Goal: Information Seeking & Learning: Check status

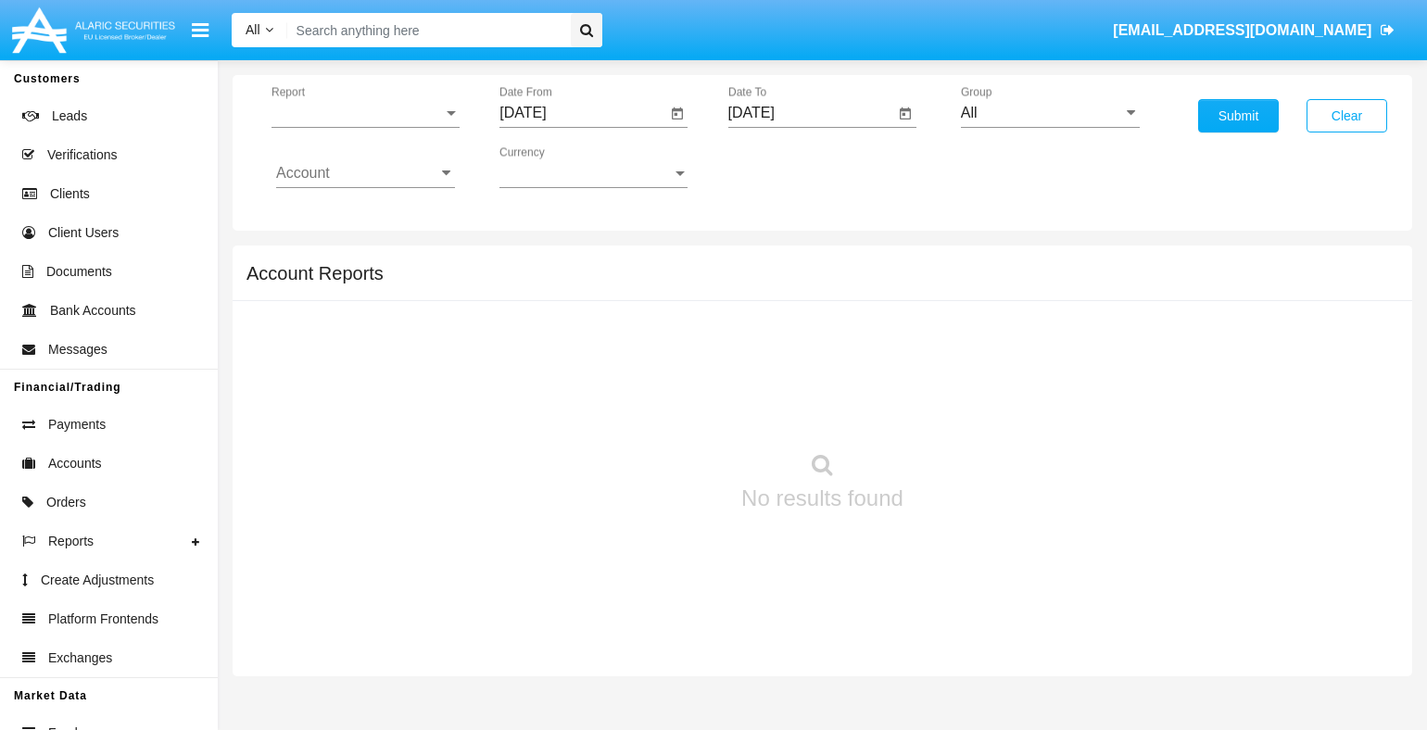
click at [365, 112] on span "Report" at bounding box center [356, 113] width 171 height 17
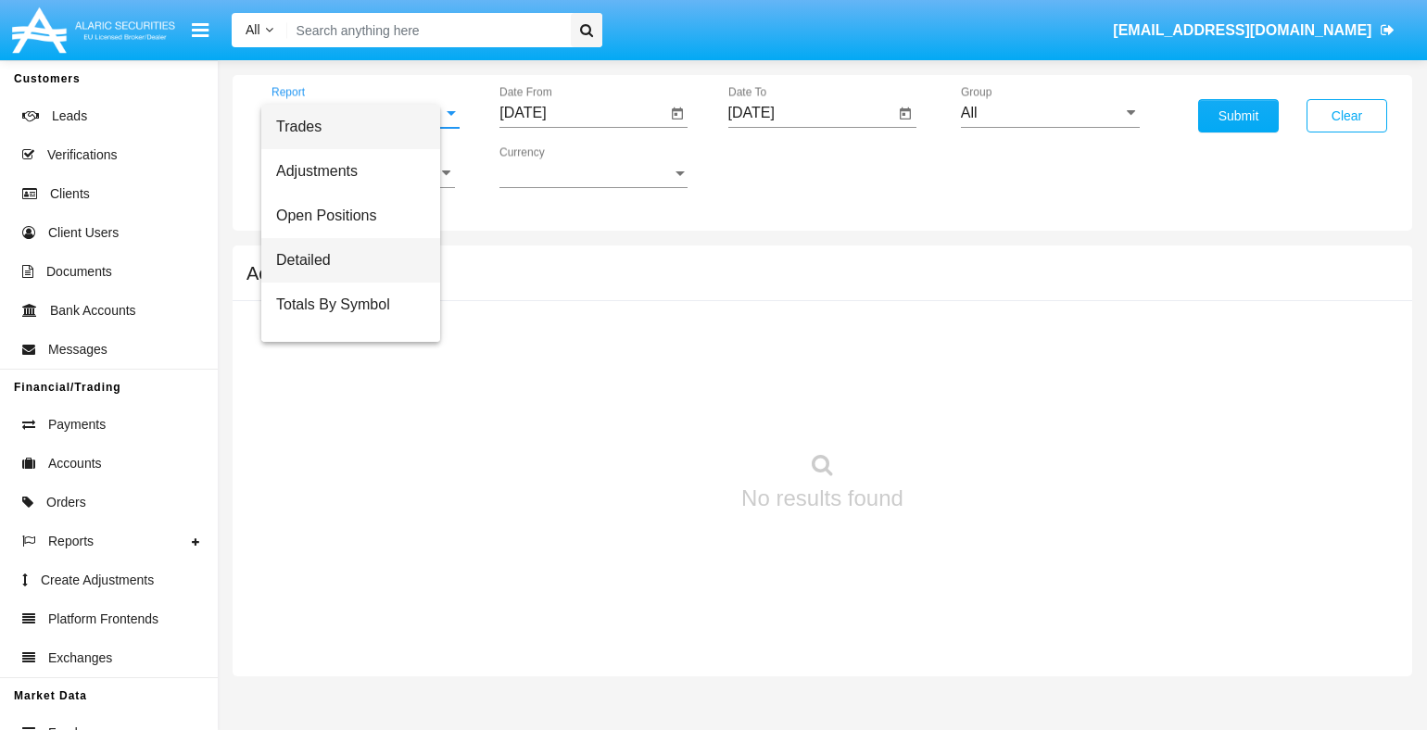
click at [359, 259] on span "Detailed" at bounding box center [350, 260] width 149 height 44
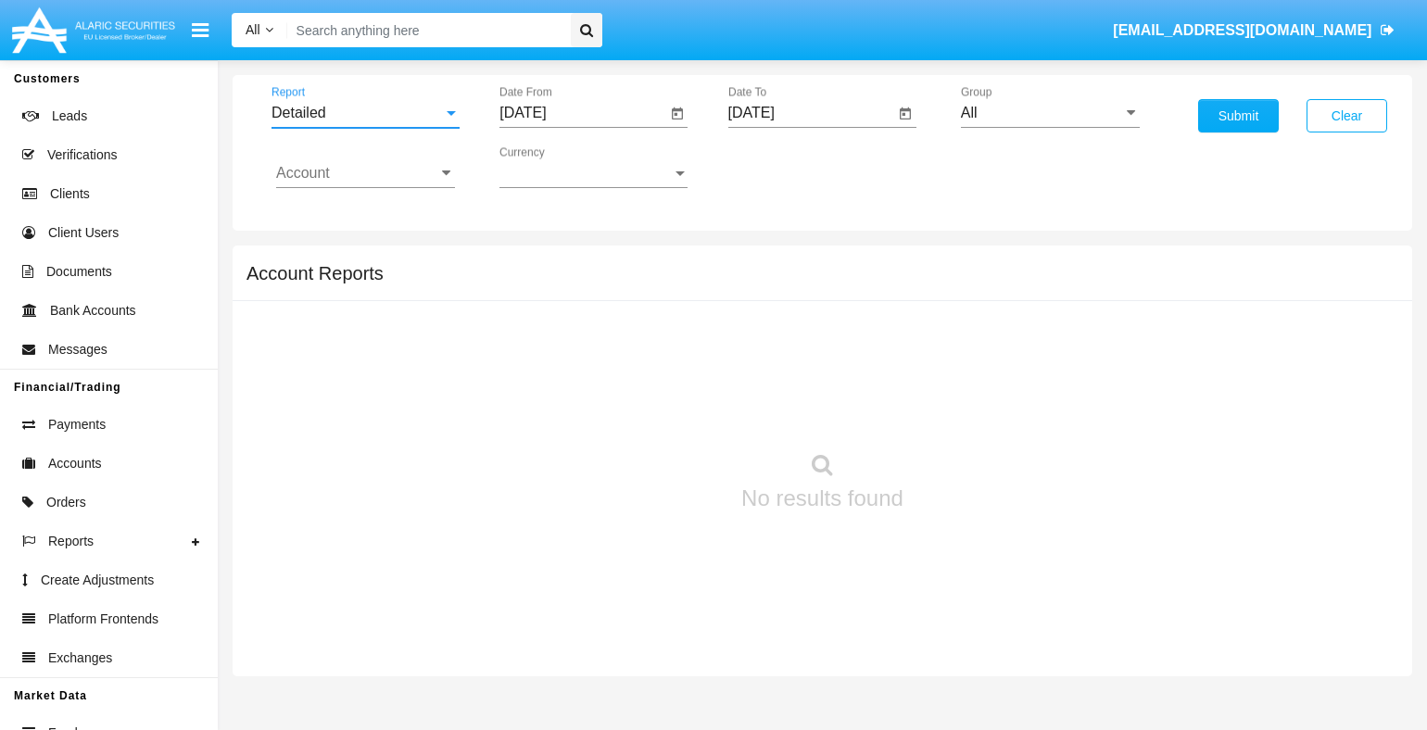
click at [582, 112] on input "[DATE]" at bounding box center [582, 113] width 166 height 17
click at [560, 166] on span "[DATE]" at bounding box center [543, 166] width 41 height 15
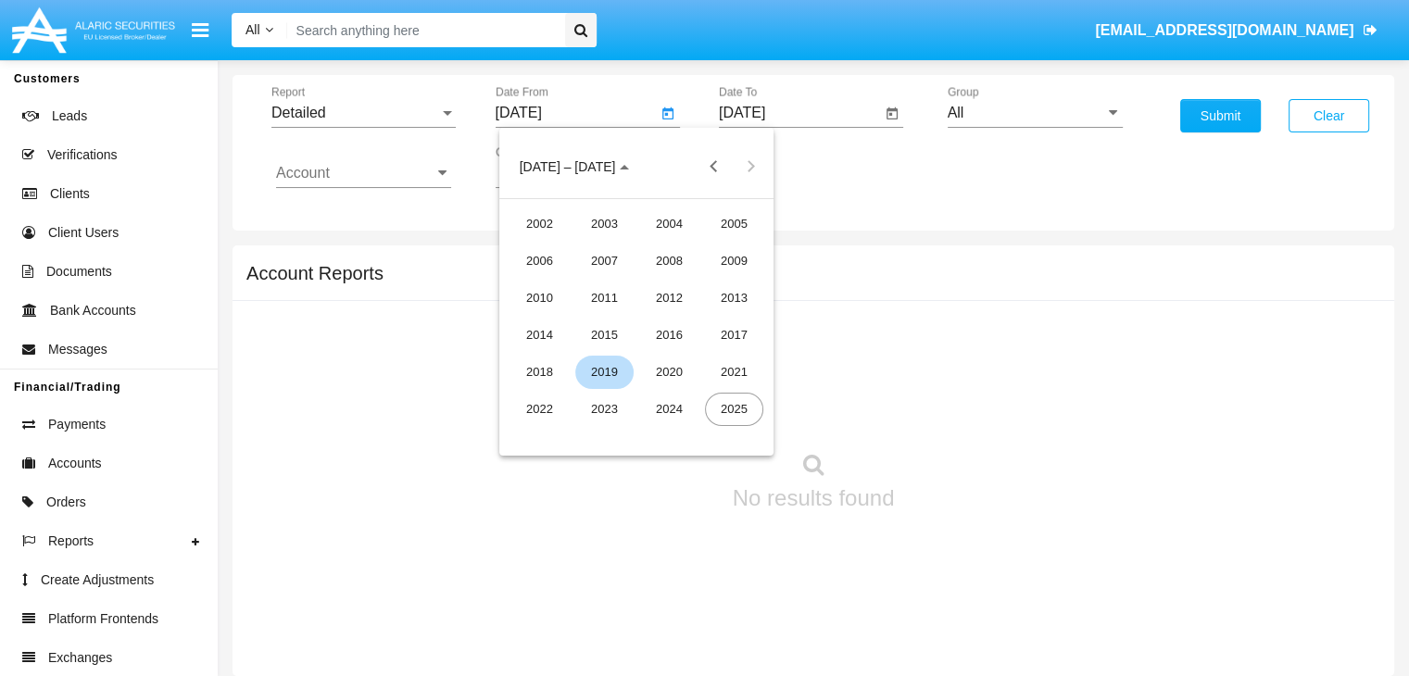
click at [604, 371] on div "2019" at bounding box center [604, 372] width 58 height 33
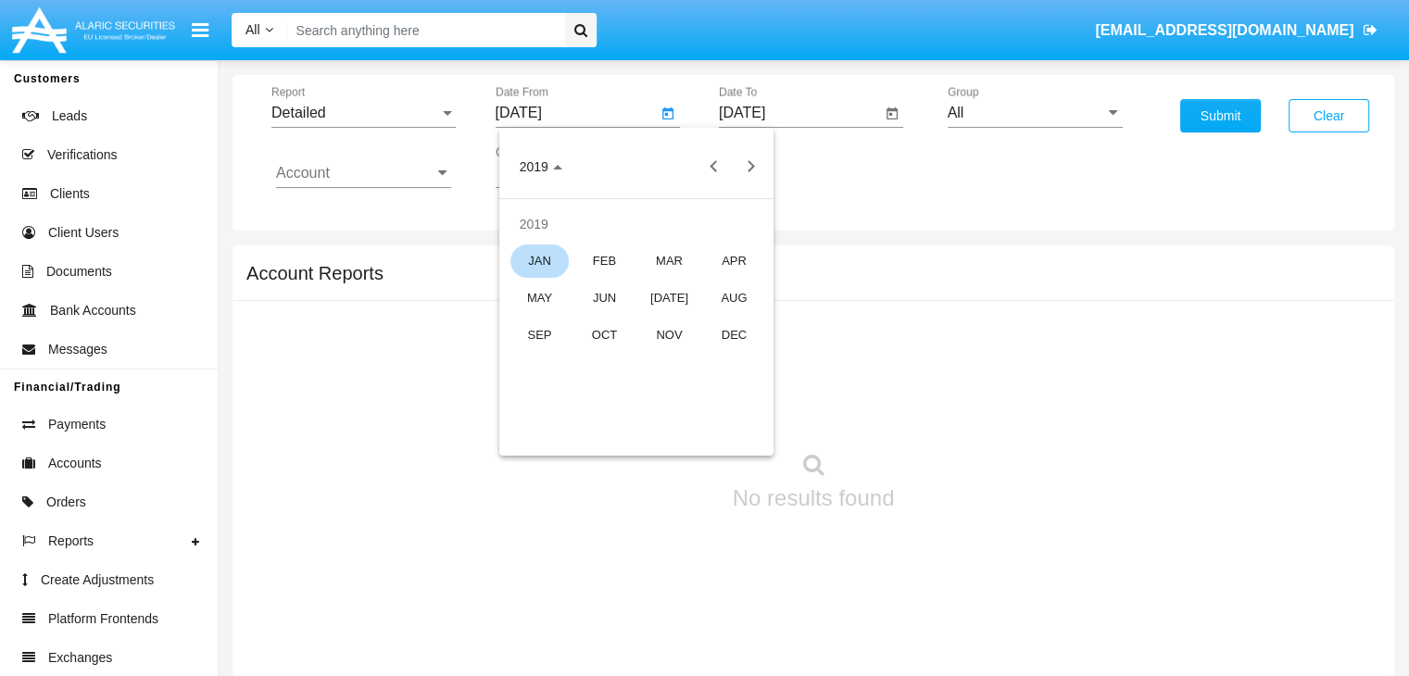
click at [539, 260] on div "JAN" at bounding box center [539, 261] width 58 height 33
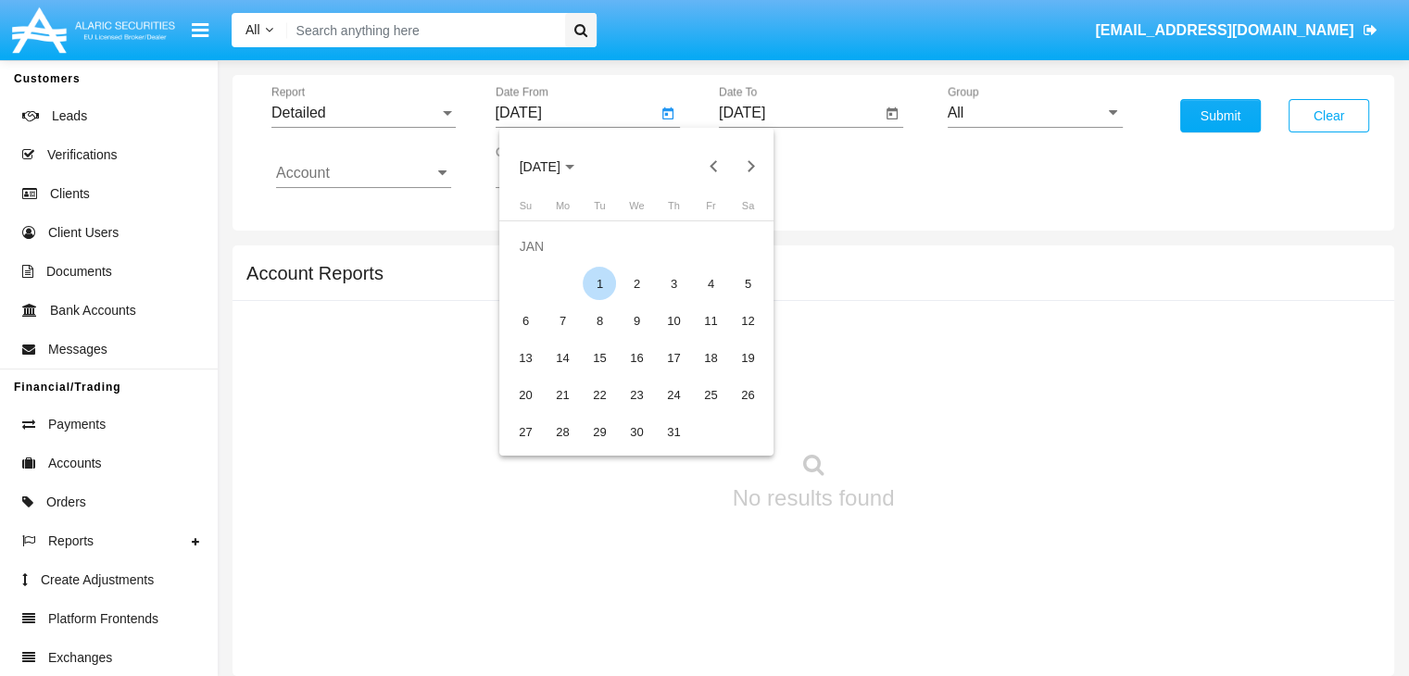
click at [599, 283] on div "1" at bounding box center [599, 283] width 33 height 33
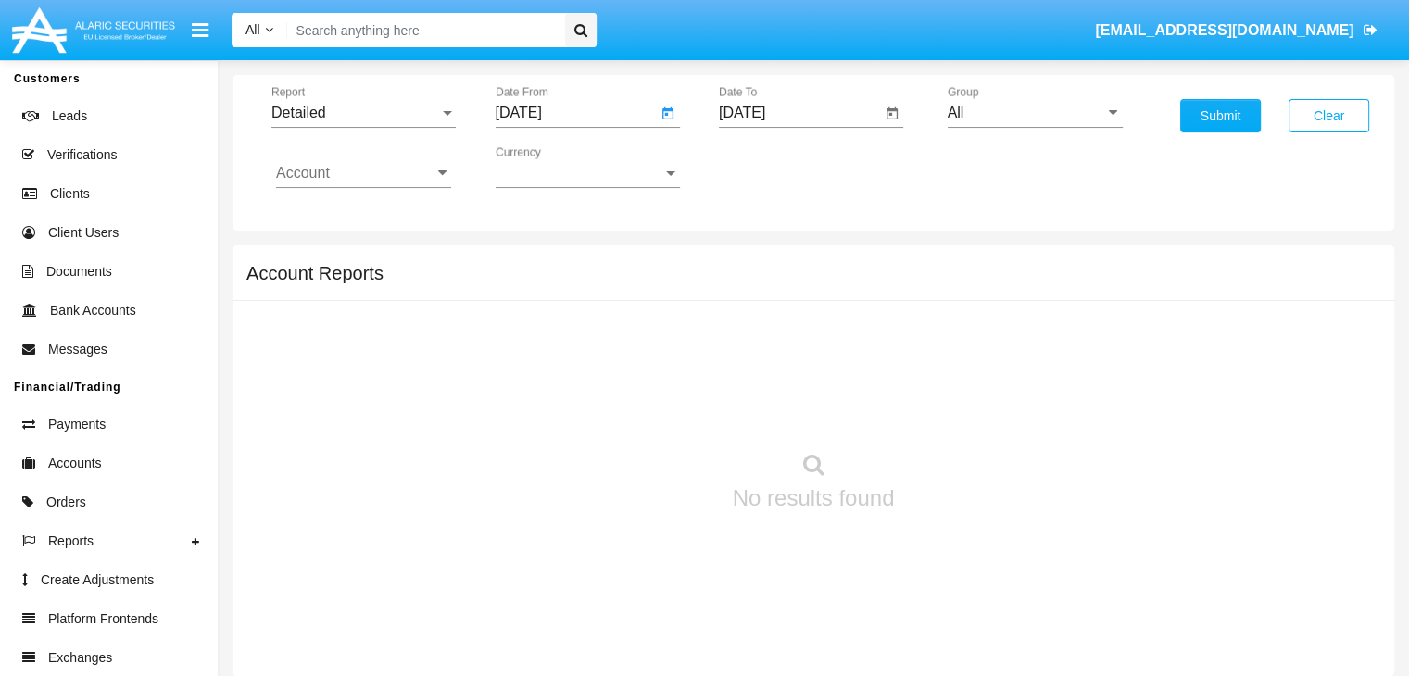
type input "[DATE]"
click at [799, 112] on input "[DATE]" at bounding box center [800, 113] width 162 height 17
click at [779, 166] on span "[DATE]" at bounding box center [763, 166] width 41 height 15
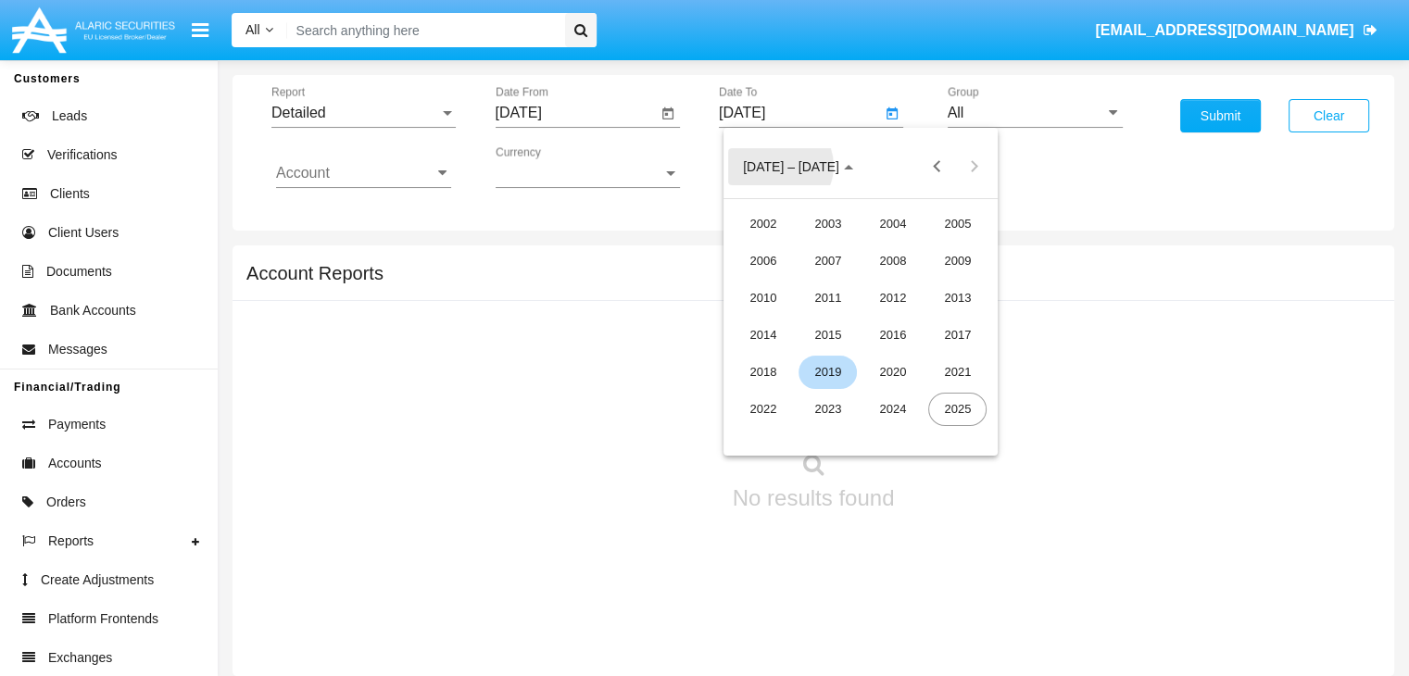
click at [827, 371] on div "2019" at bounding box center [828, 372] width 58 height 33
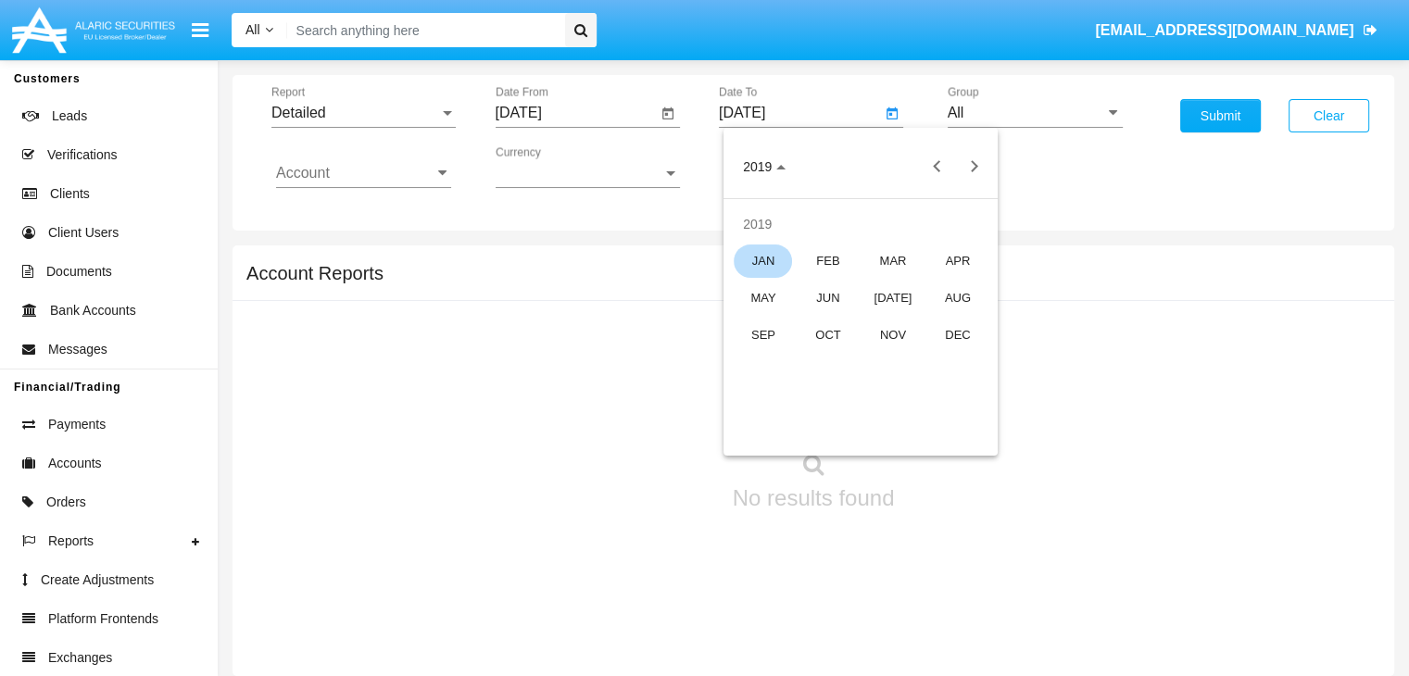
click at [762, 260] on div "JAN" at bounding box center [763, 261] width 58 height 33
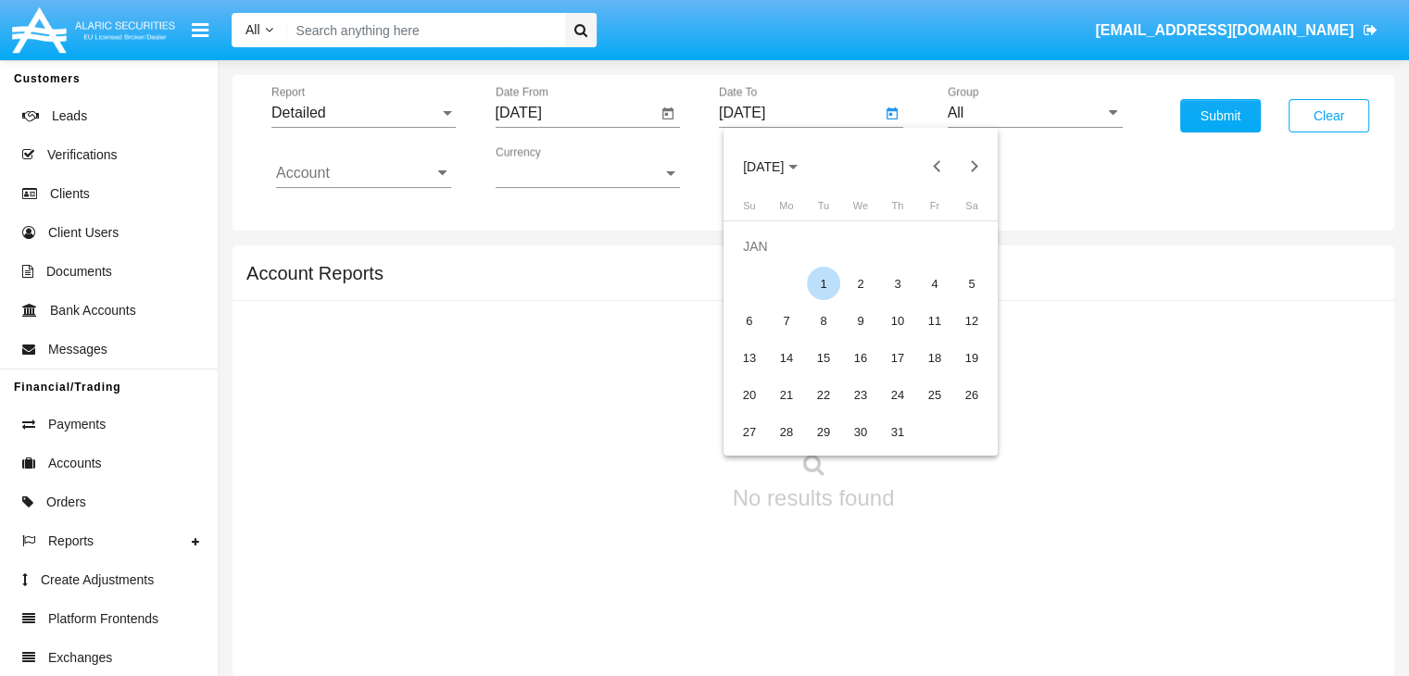
click at [823, 283] on div "1" at bounding box center [823, 283] width 33 height 33
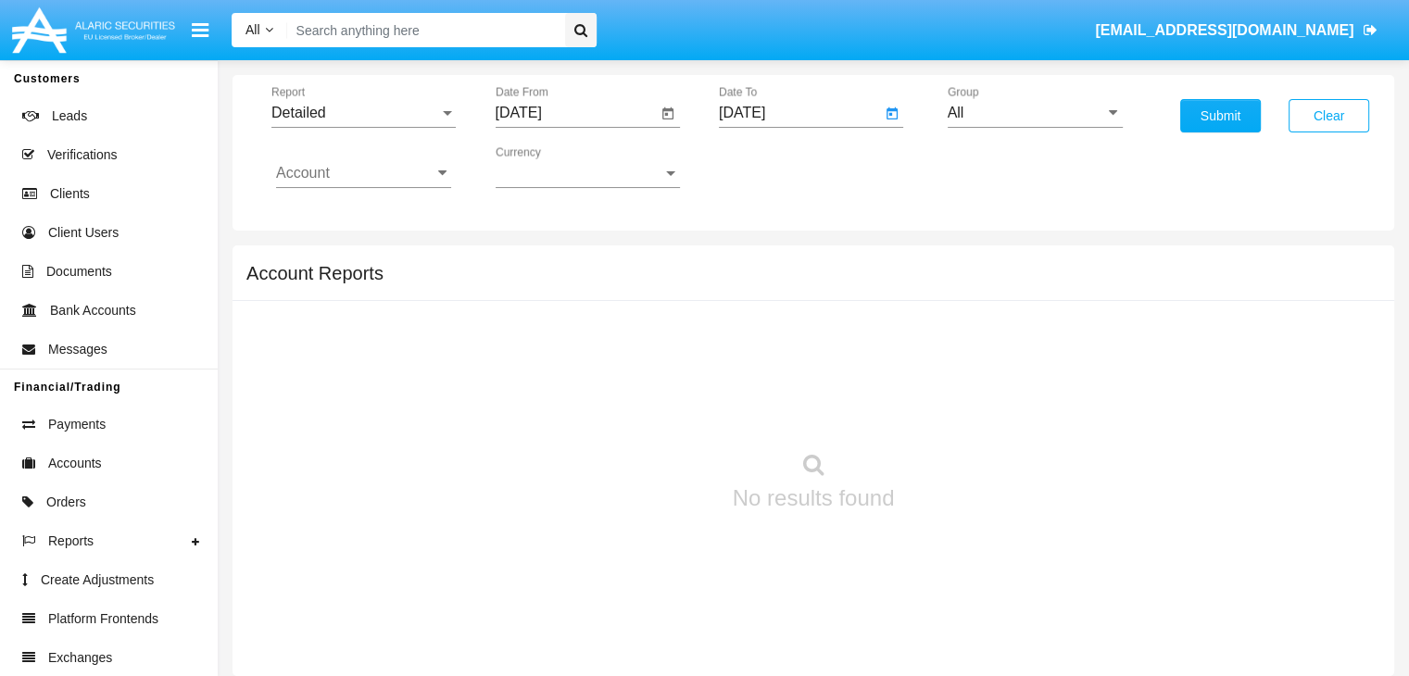
type input "01/01/19"
click at [363, 172] on input "Account" at bounding box center [363, 173] width 175 height 17
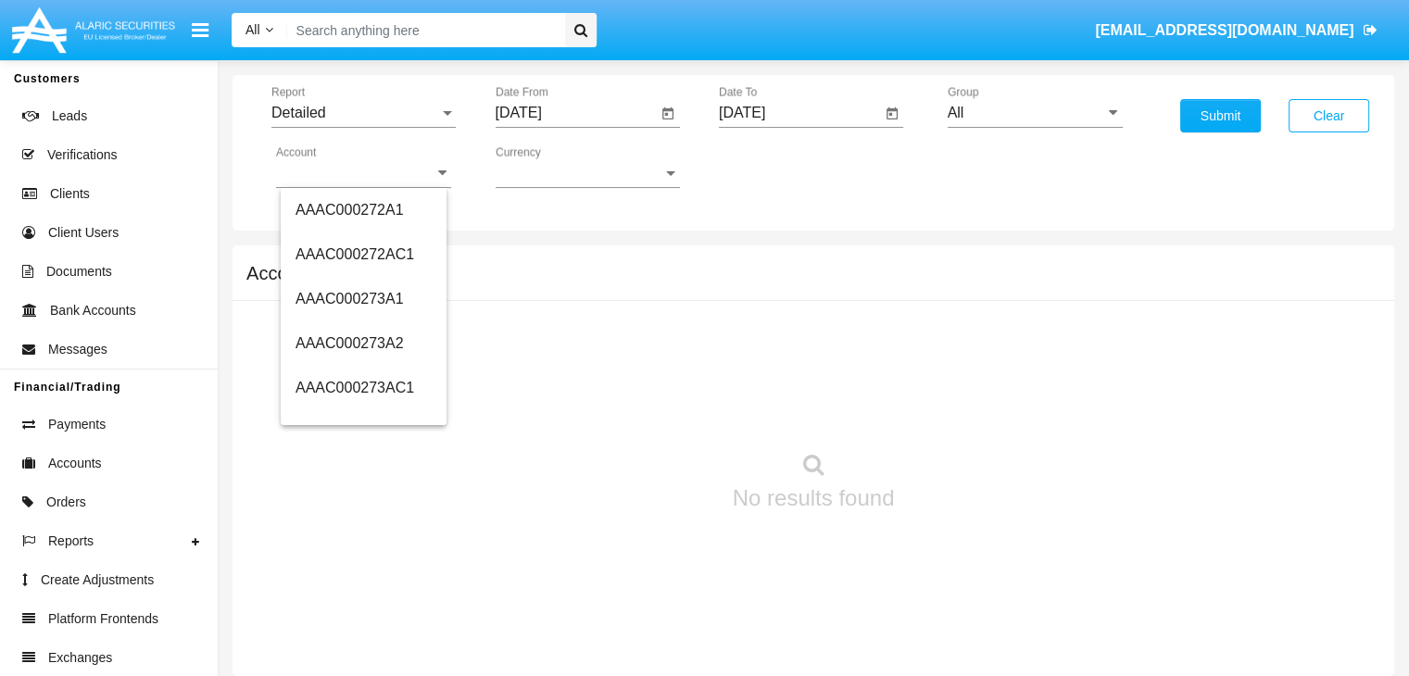
scroll to position [169121, 0]
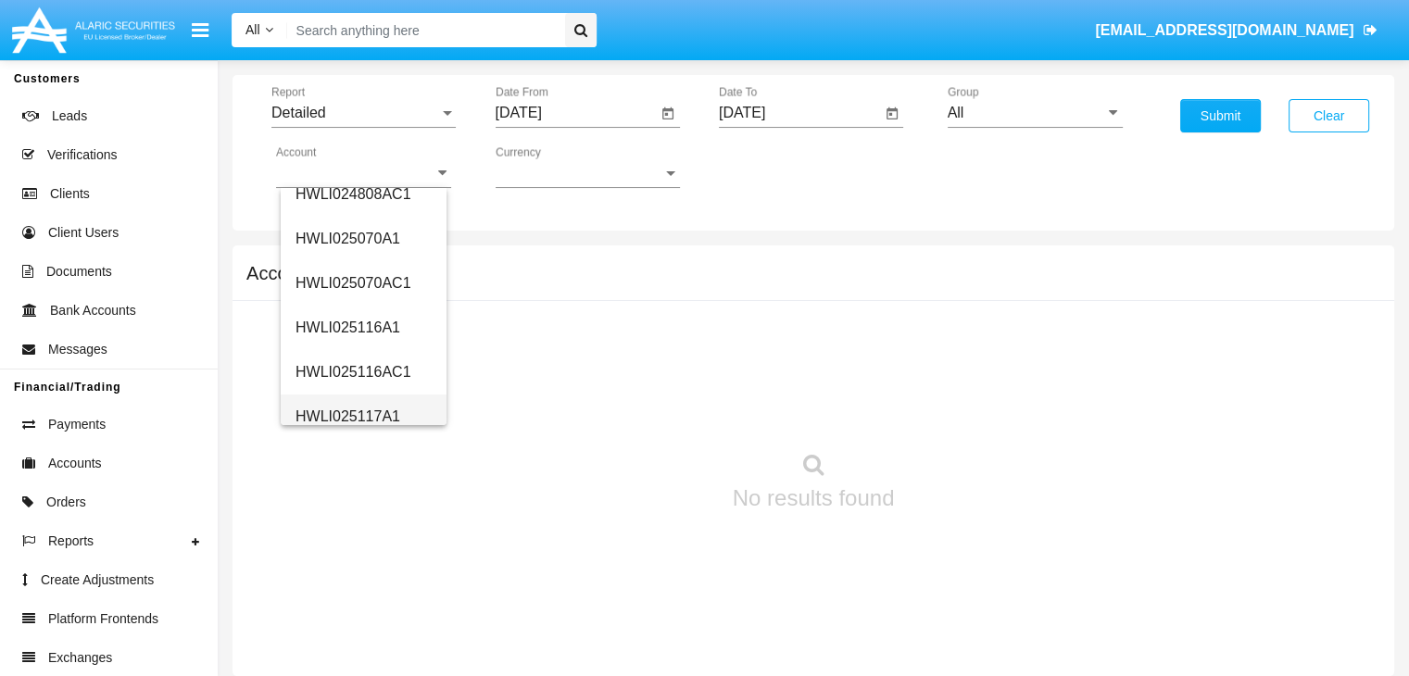
click at [346, 415] on span "HWLI025117A1" at bounding box center [348, 417] width 105 height 16
type input "HWLI025117A1"
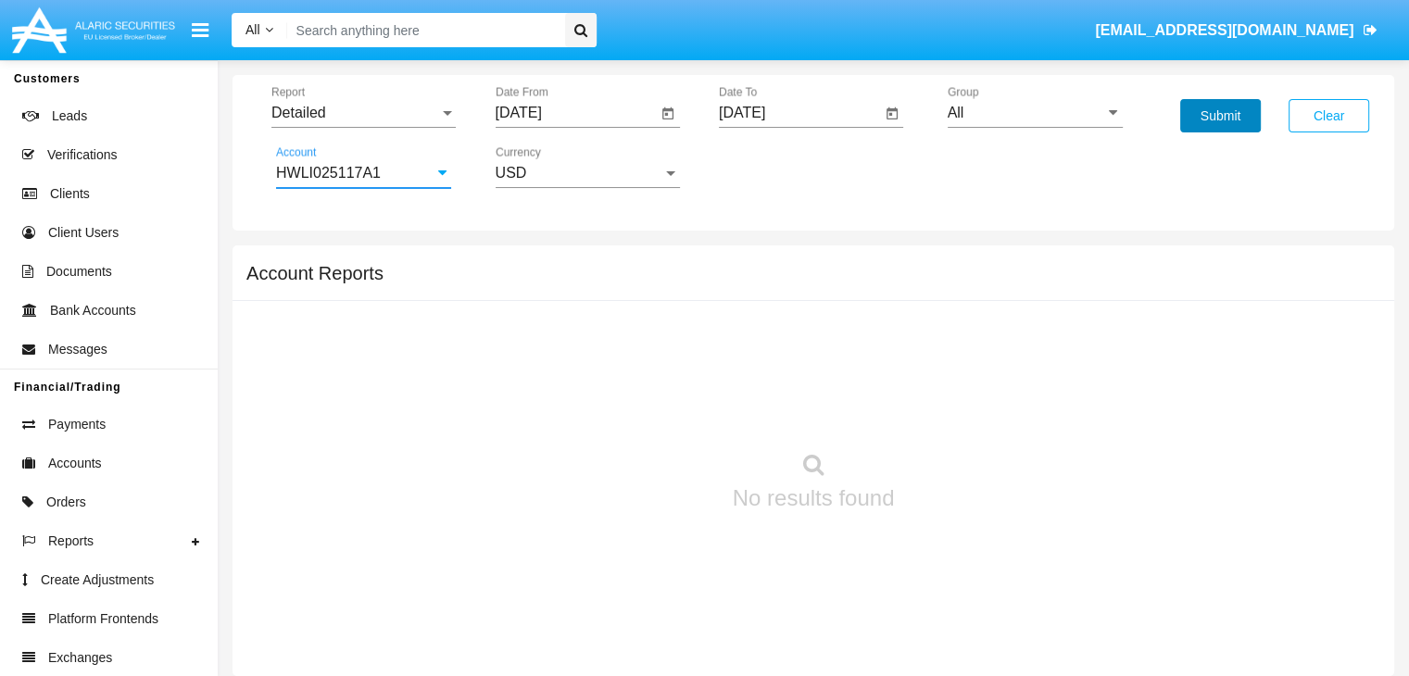
click at [1220, 116] on button "Submit" at bounding box center [1220, 115] width 81 height 33
